Goal: Transaction & Acquisition: Purchase product/service

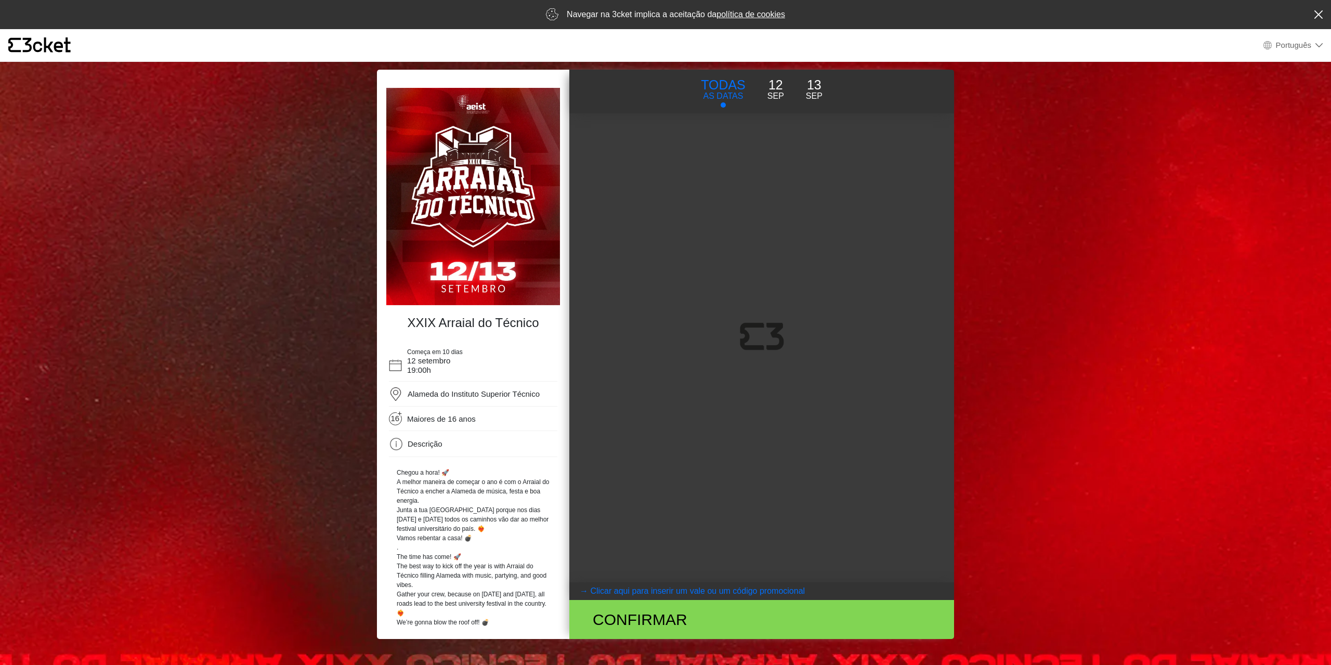
select select "pt_PT"
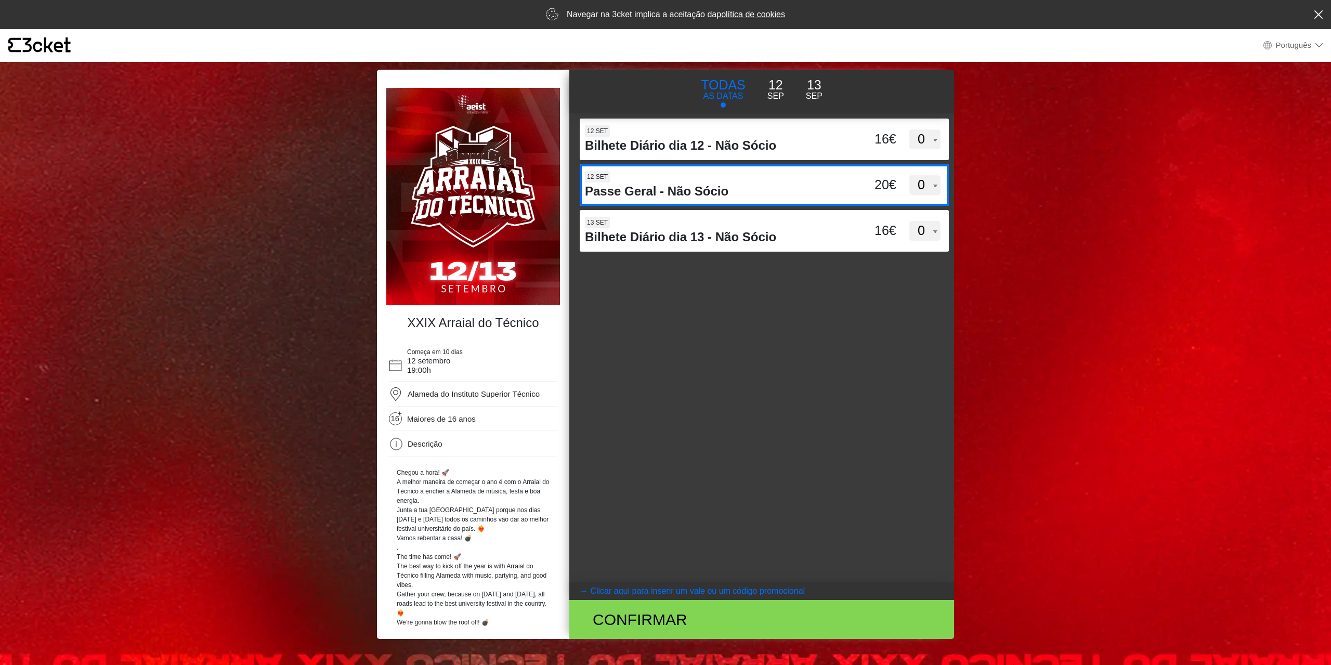
click at [909, 175] on select "0 1 2 3 4 5 6 7 8 9 10 11 12 13 14 15" at bounding box center [924, 185] width 31 height 20
select select "1"
click option "1" at bounding box center [0, 0] width 0 height 0
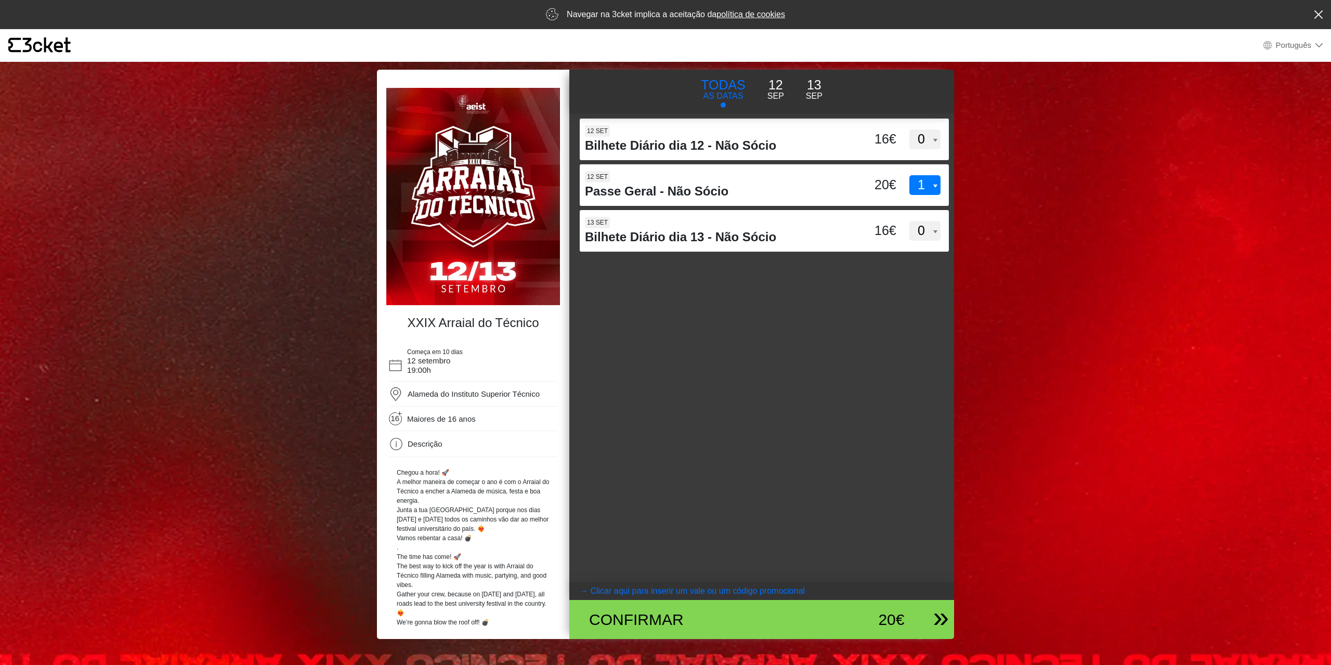
click at [849, 633] on div "Confirmar 20€" at bounding box center [757, 619] width 368 height 39
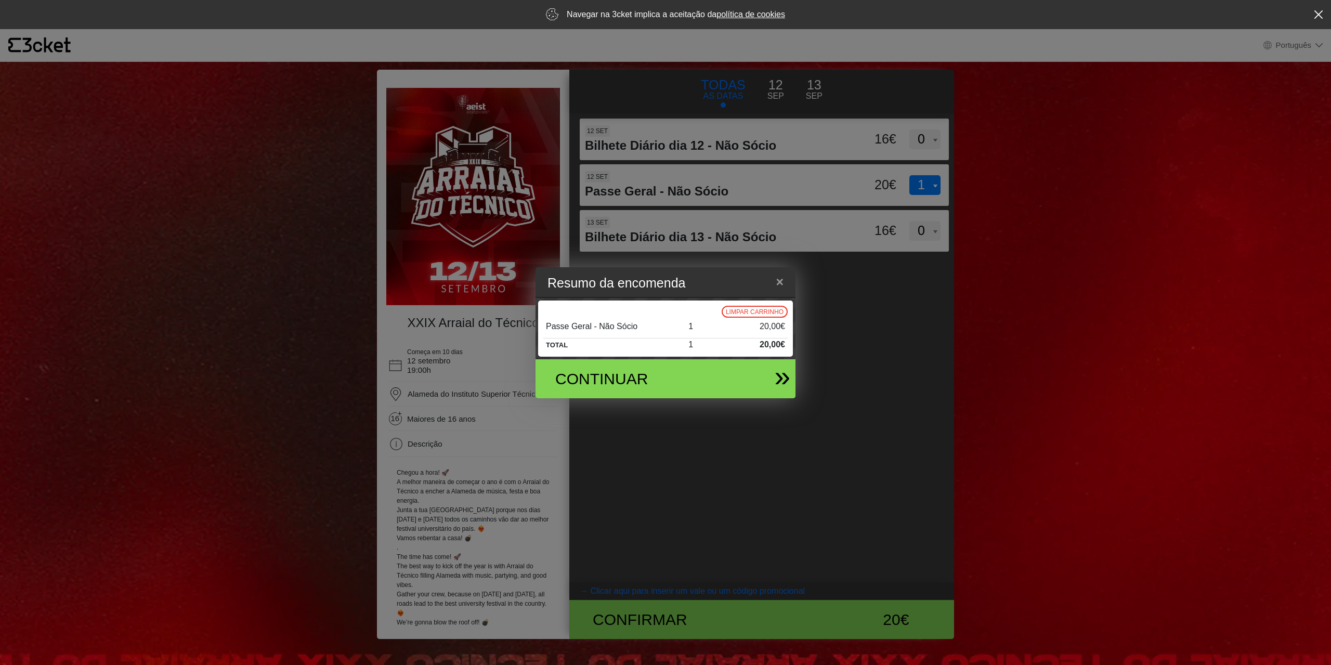
click at [706, 390] on div "Continuar" at bounding box center [661, 378] width 243 height 39
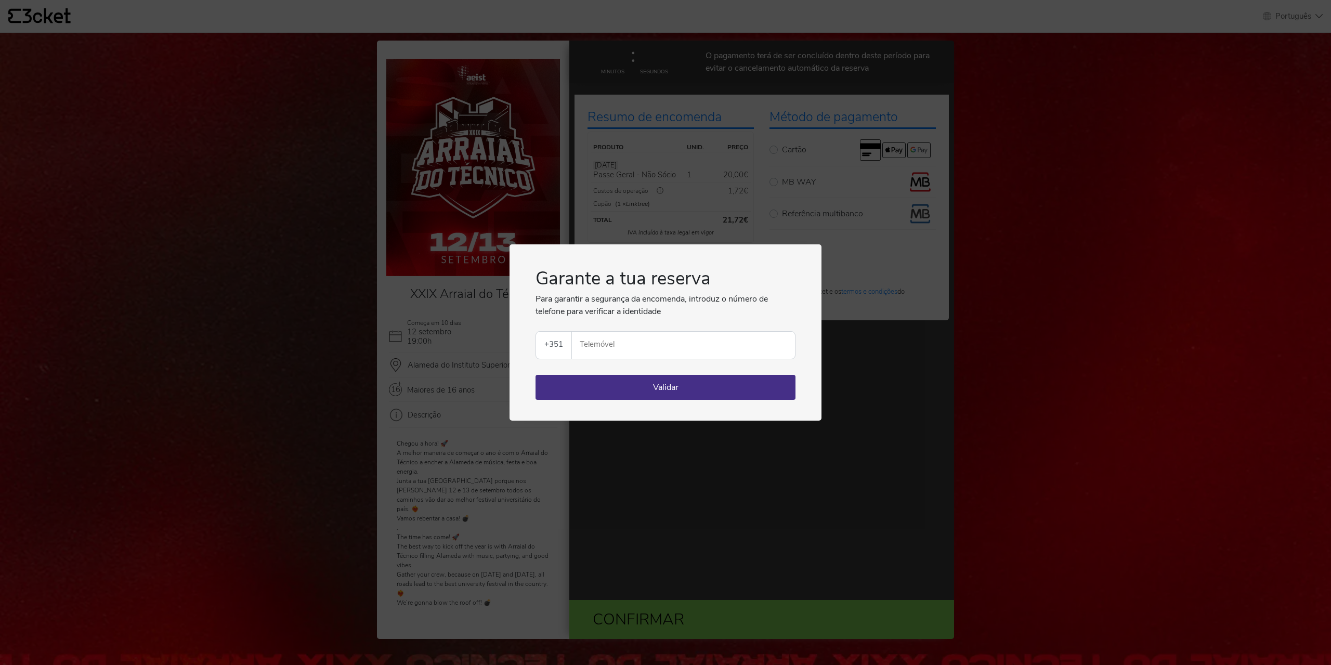
select select "pt_PT"
click at [615, 349] on input "Telemóvel" at bounding box center [687, 345] width 215 height 27
type input "961618556"
click at [630, 379] on button "Validar" at bounding box center [665, 387] width 260 height 25
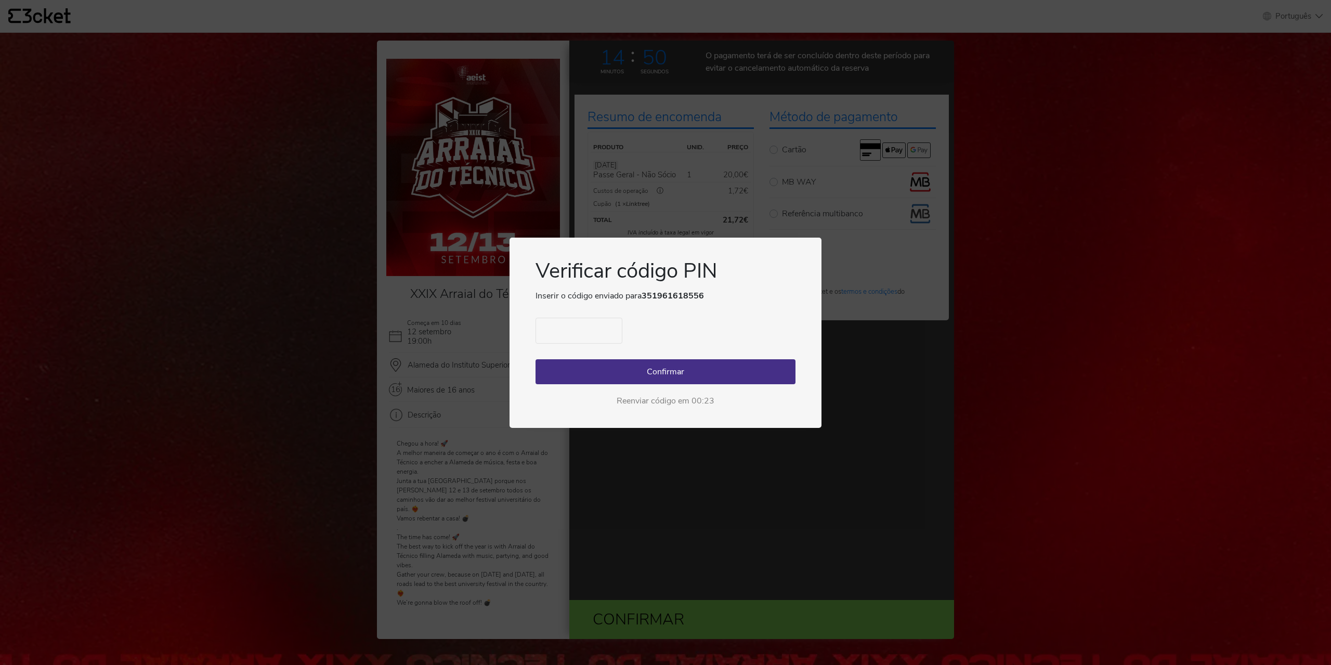
click at [606, 335] on input "text" at bounding box center [578, 331] width 87 height 26
type input "9984"
click at [662, 361] on button "Confirmar" at bounding box center [665, 371] width 260 height 25
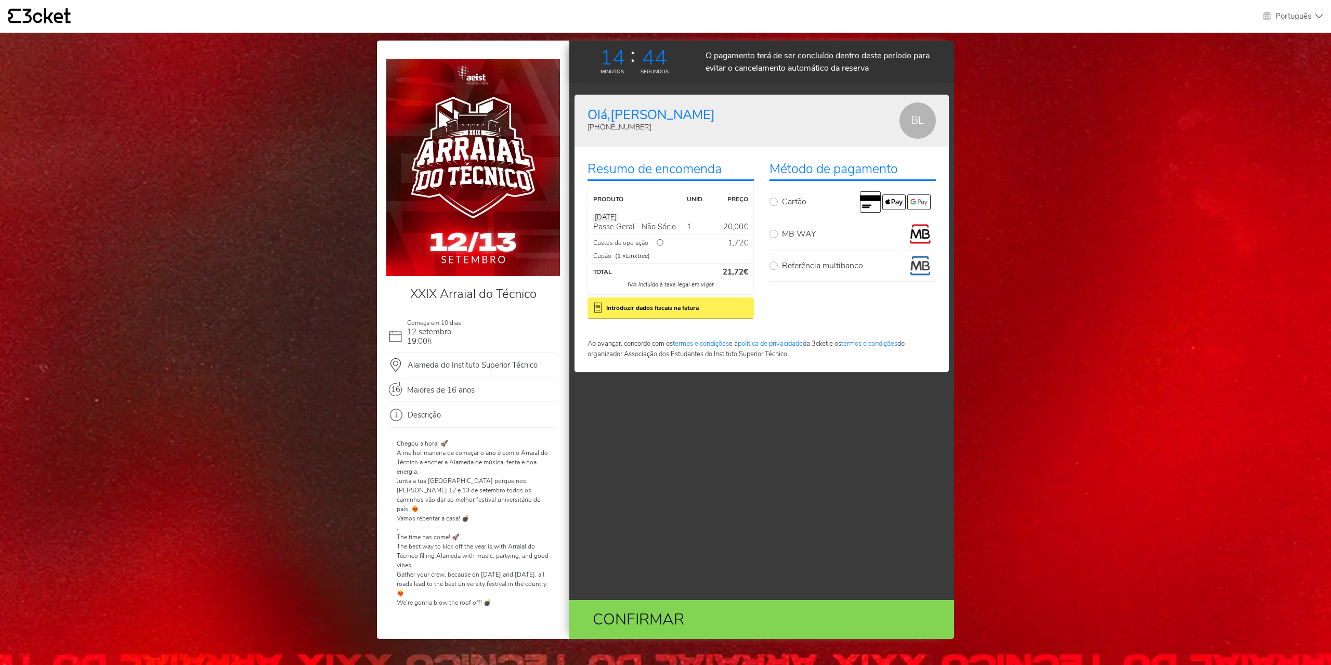
click at [769, 234] on div "Método de pagamento Cartão MB WAY Confirme o número de telemóvel para onde será…" at bounding box center [852, 238] width 182 height 172
click at [782, 235] on label "MB WAY" at bounding box center [859, 234] width 154 height 21
click at [782, 230] on input "MB WAY" at bounding box center [785, 227] width 7 height 7
radio input "true"
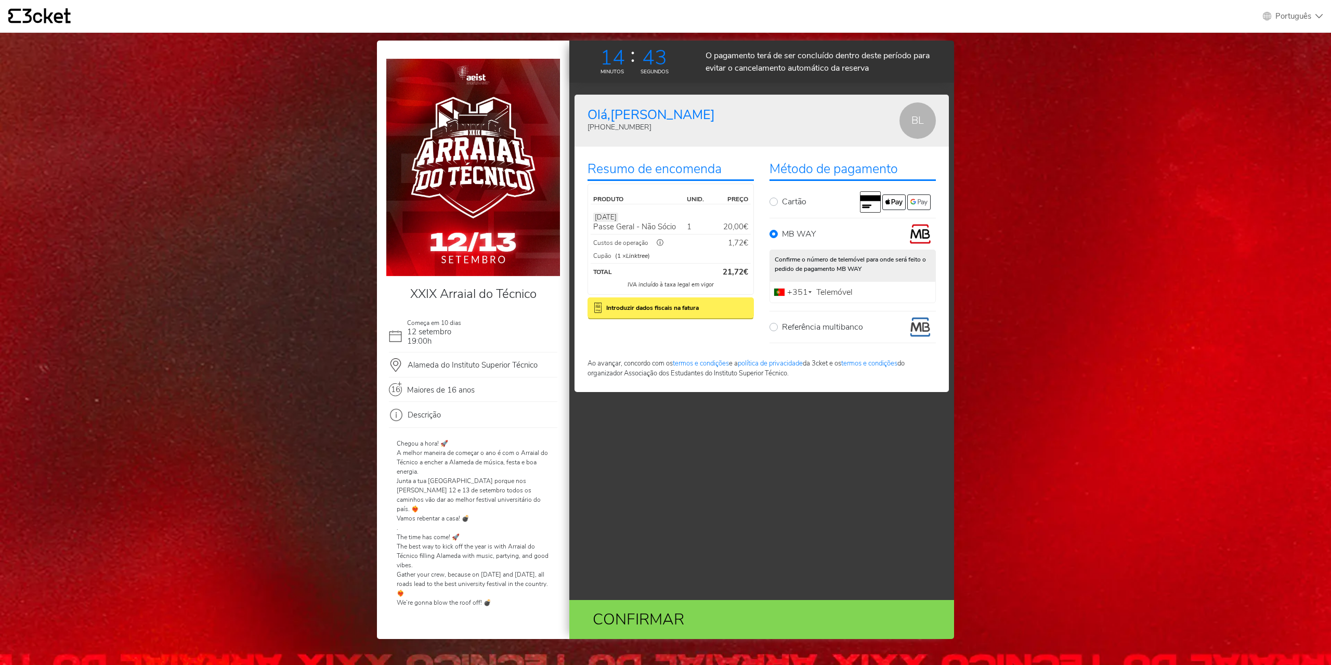
click at [848, 292] on label "Telemóvel" at bounding box center [834, 292] width 42 height 7
click at [848, 292] on input "Telemóvel" at bounding box center [852, 292] width 166 height 22
type input "961618556"
click at [692, 610] on div "Confirmar" at bounding box center [698, 619] width 235 height 23
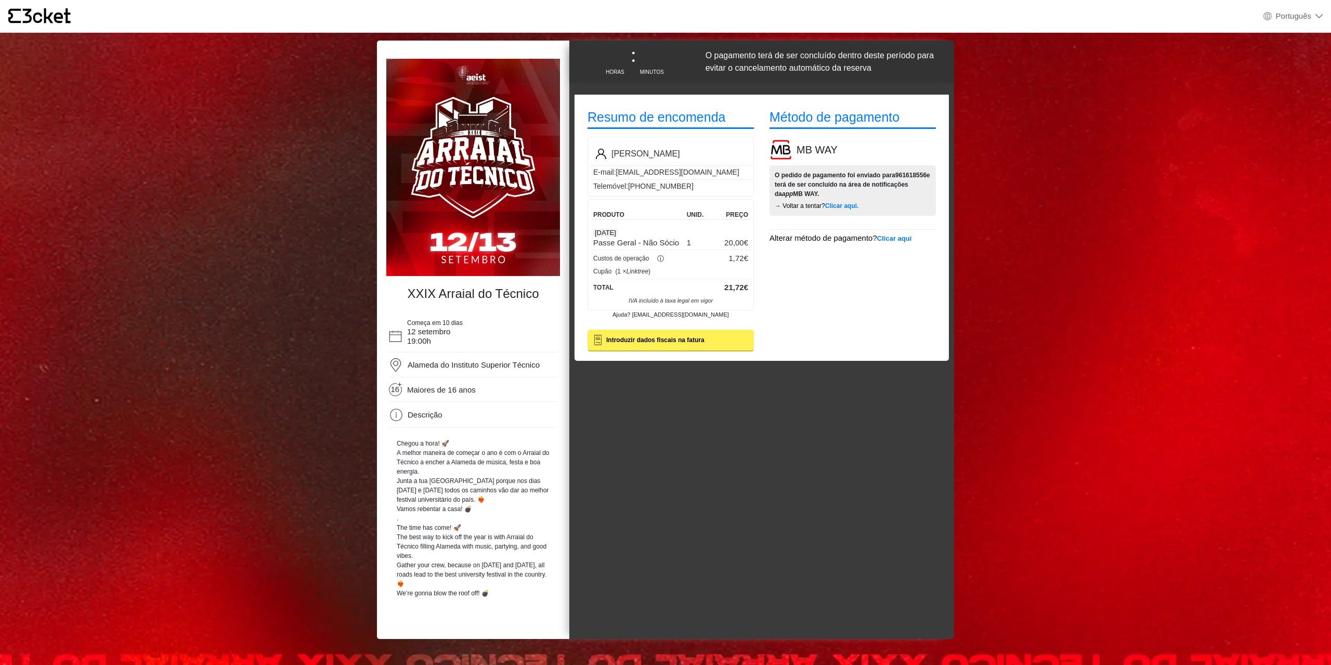
select select "pt_PT"
